Goal: Task Accomplishment & Management: Manage account settings

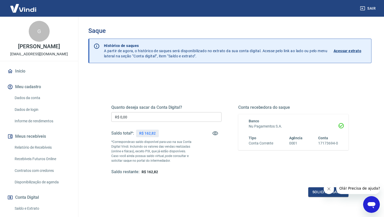
click at [160, 119] on input "R$ 0,00" at bounding box center [166, 117] width 110 height 10
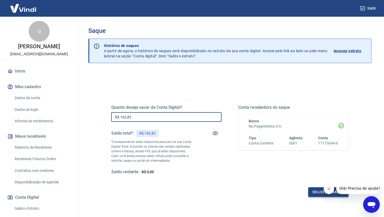
type input "R$ 162,82"
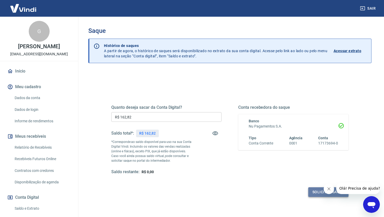
click at [316, 192] on button "Solicitar saque" at bounding box center [328, 192] width 40 height 10
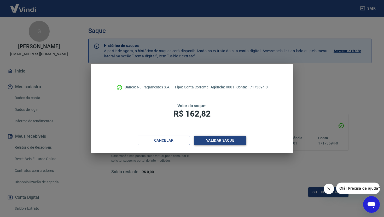
click at [231, 140] on button "Validar saque" at bounding box center [220, 141] width 52 height 10
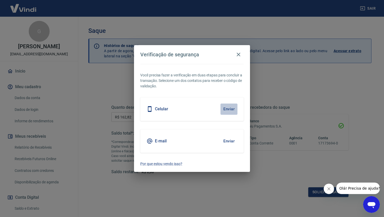
click at [227, 107] on button "Enviar" at bounding box center [228, 109] width 17 height 11
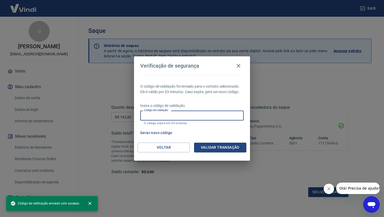
click at [174, 115] on input "Código de validação" at bounding box center [191, 116] width 103 height 10
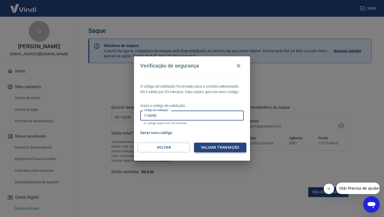
type input "116690"
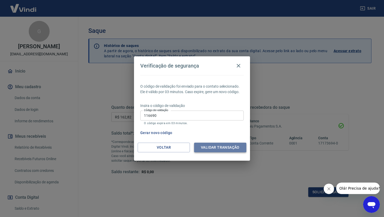
click at [234, 147] on button "Validar transação" at bounding box center [220, 148] width 52 height 10
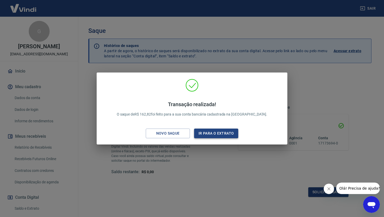
click at [210, 130] on button "Ir para o extrato" at bounding box center [216, 134] width 44 height 10
